Goal: Transaction & Acquisition: Register for event/course

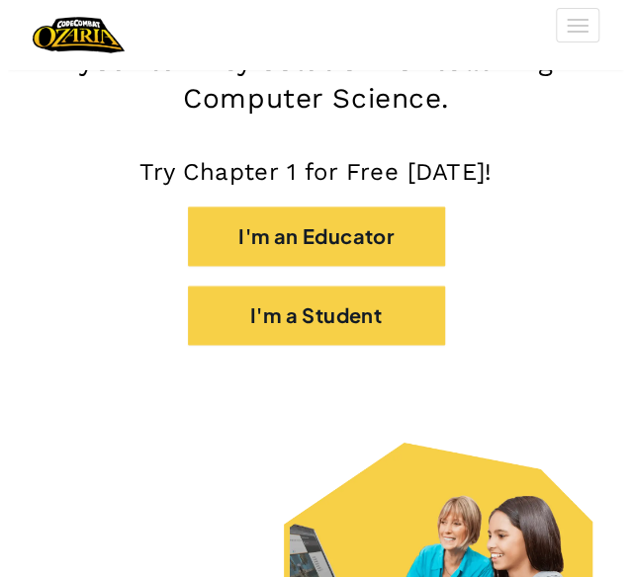
scroll to position [442, 0]
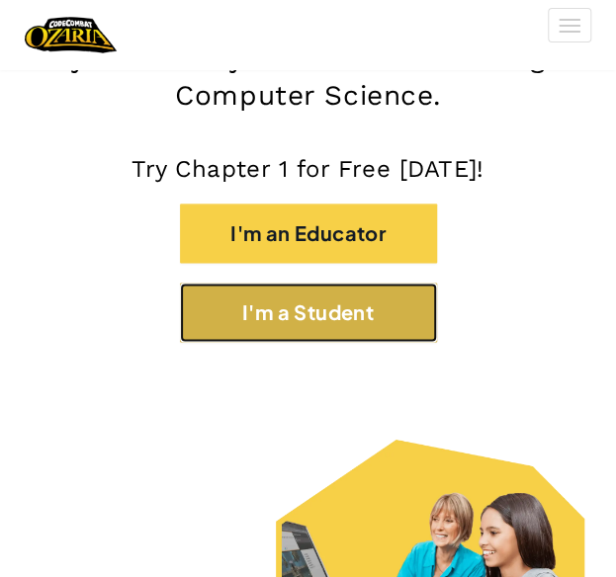
click at [342, 311] on button "I'm a Student" at bounding box center [308, 312] width 257 height 59
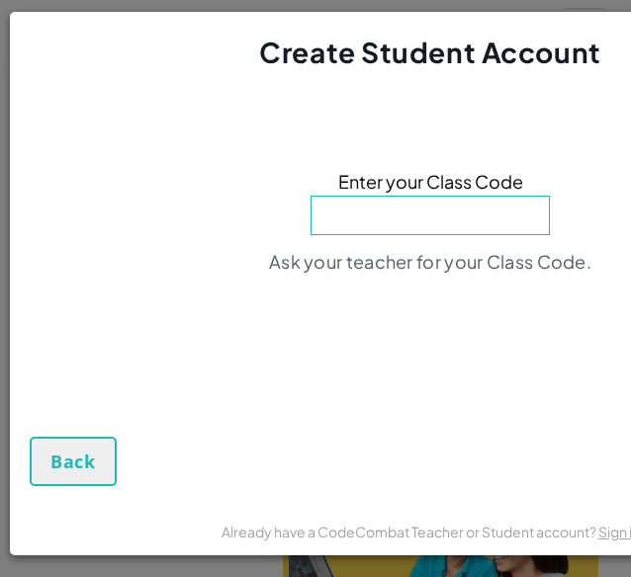
click at [459, 209] on input at bounding box center [429, 216] width 239 height 40
type input "meandayfood"
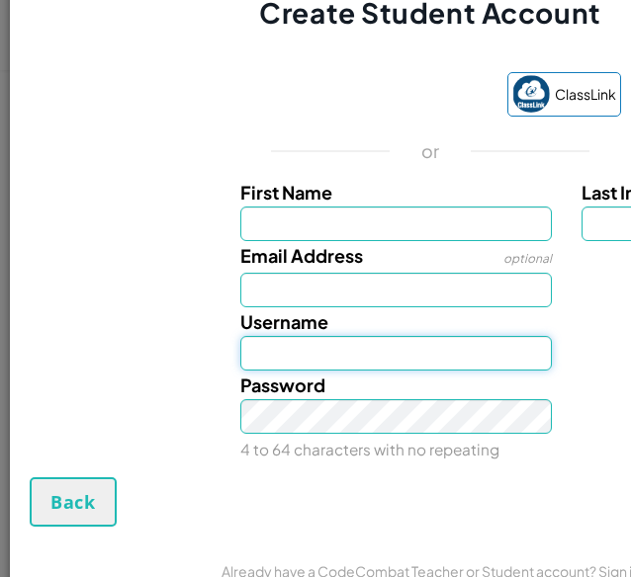
type input "[PERSON_NAME]"
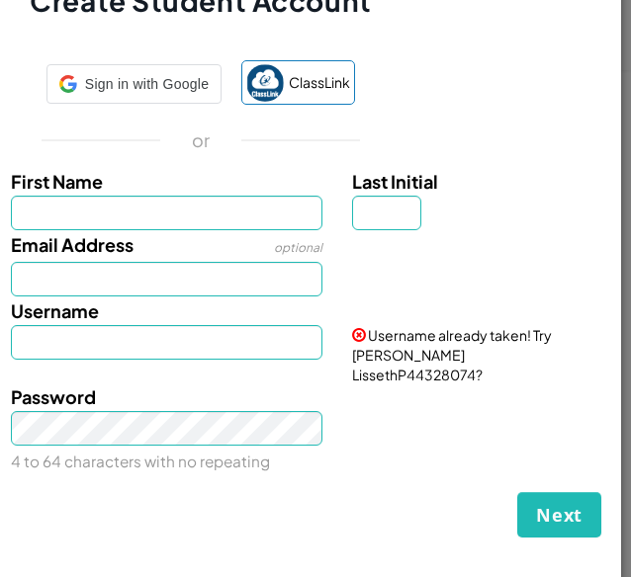
scroll to position [0, 229]
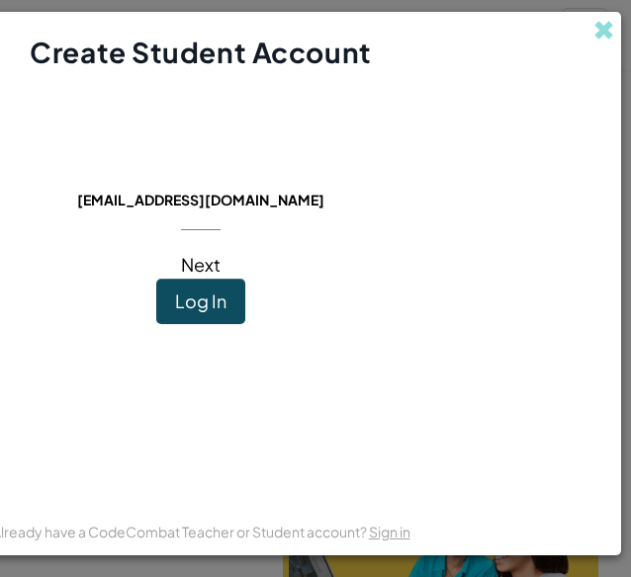
click at [188, 266] on span "Next" at bounding box center [201, 264] width 40 height 23
click at [212, 304] on button "Log In" at bounding box center [200, 301] width 89 height 45
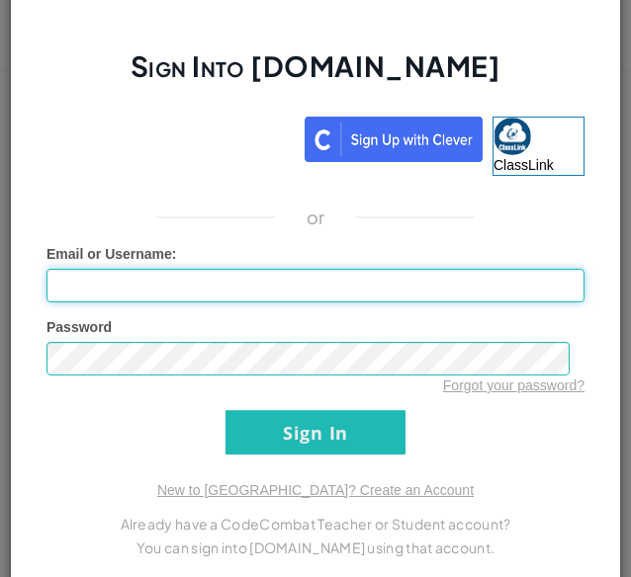
type input "[PERSON_NAME]"
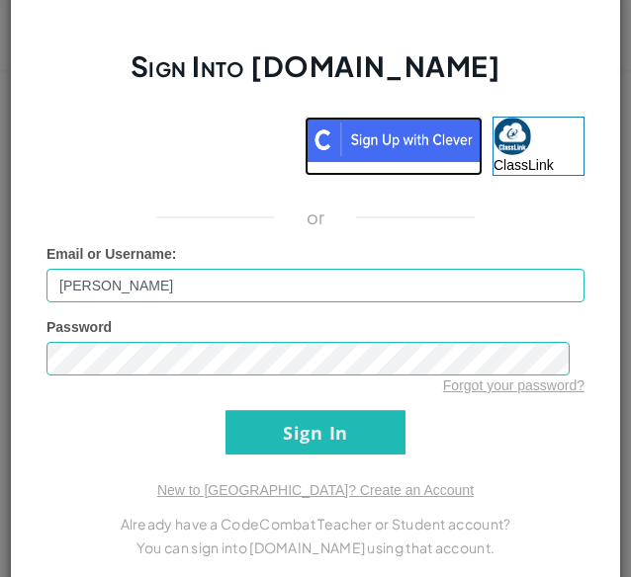
click at [420, 152] on img at bounding box center [393, 139] width 178 height 45
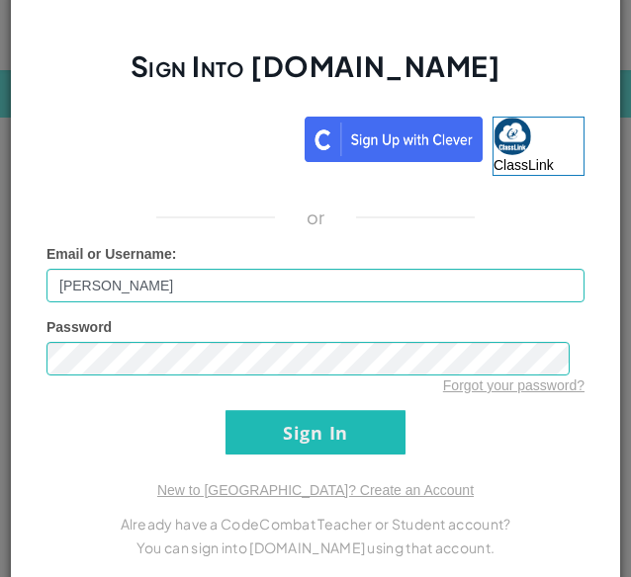
click at [478, 464] on div "Sign Into [DOMAIN_NAME] ClassLink or Unknown Error Email or Username : [PERSON_…" at bounding box center [315, 288] width 611 height 603
